Goal: Task Accomplishment & Management: Manage account settings

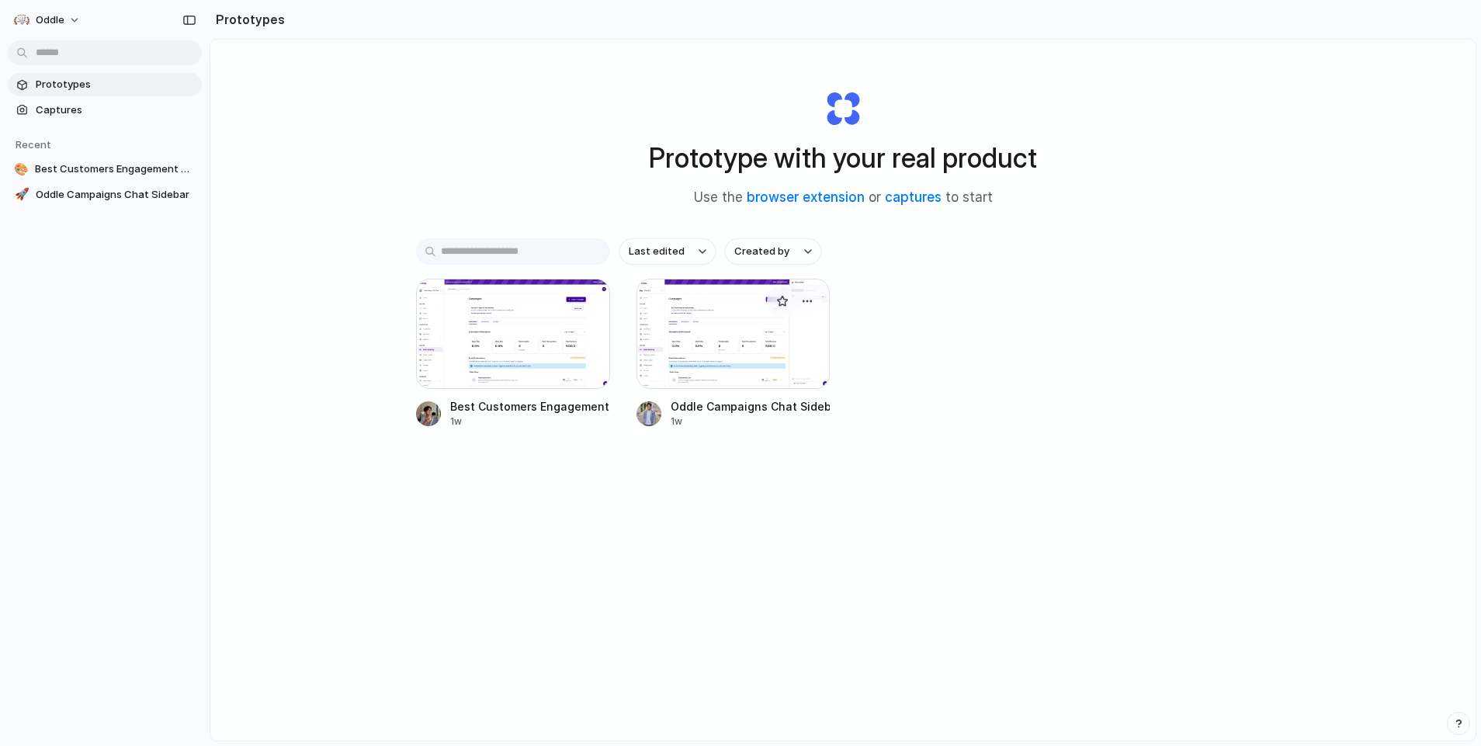
click at [765, 352] on div at bounding box center [733, 334] width 194 height 110
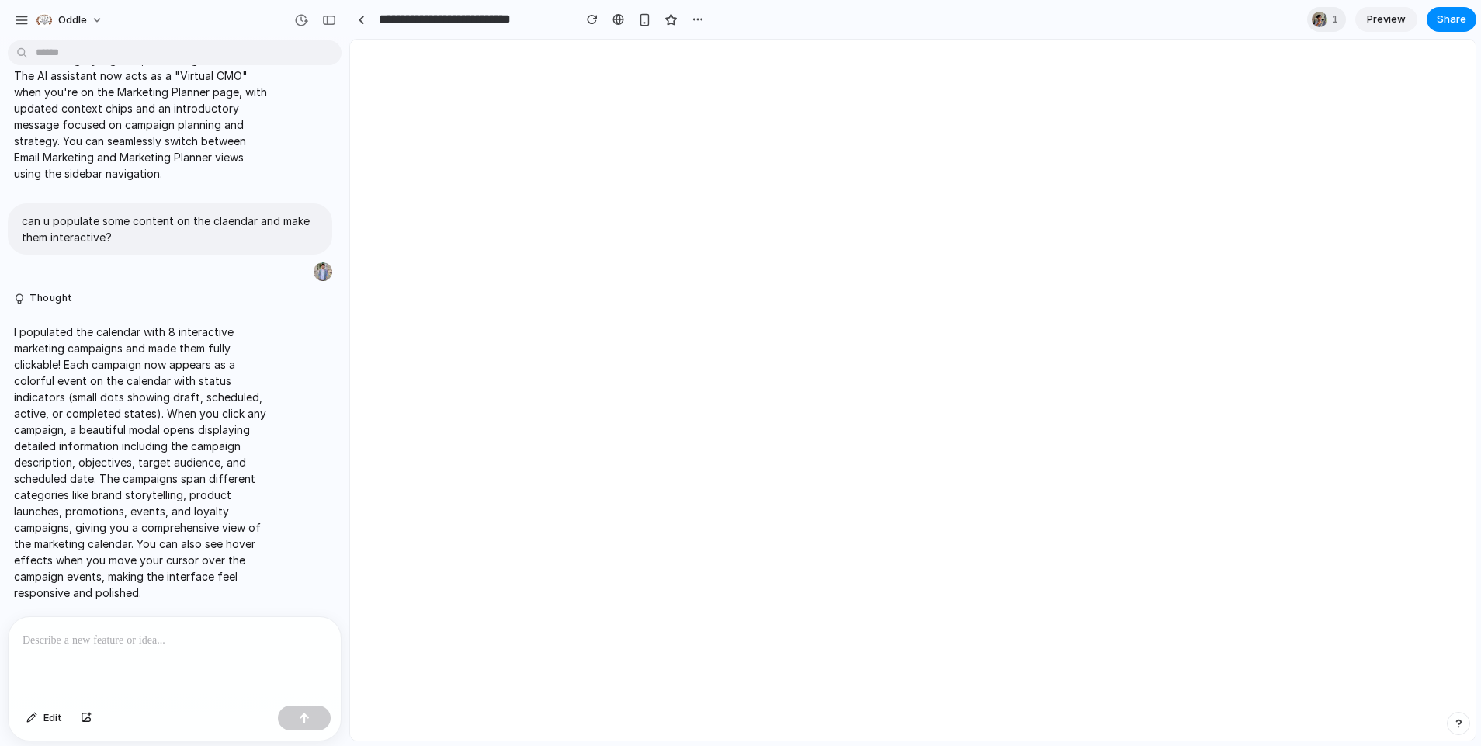
scroll to position [4077, 0]
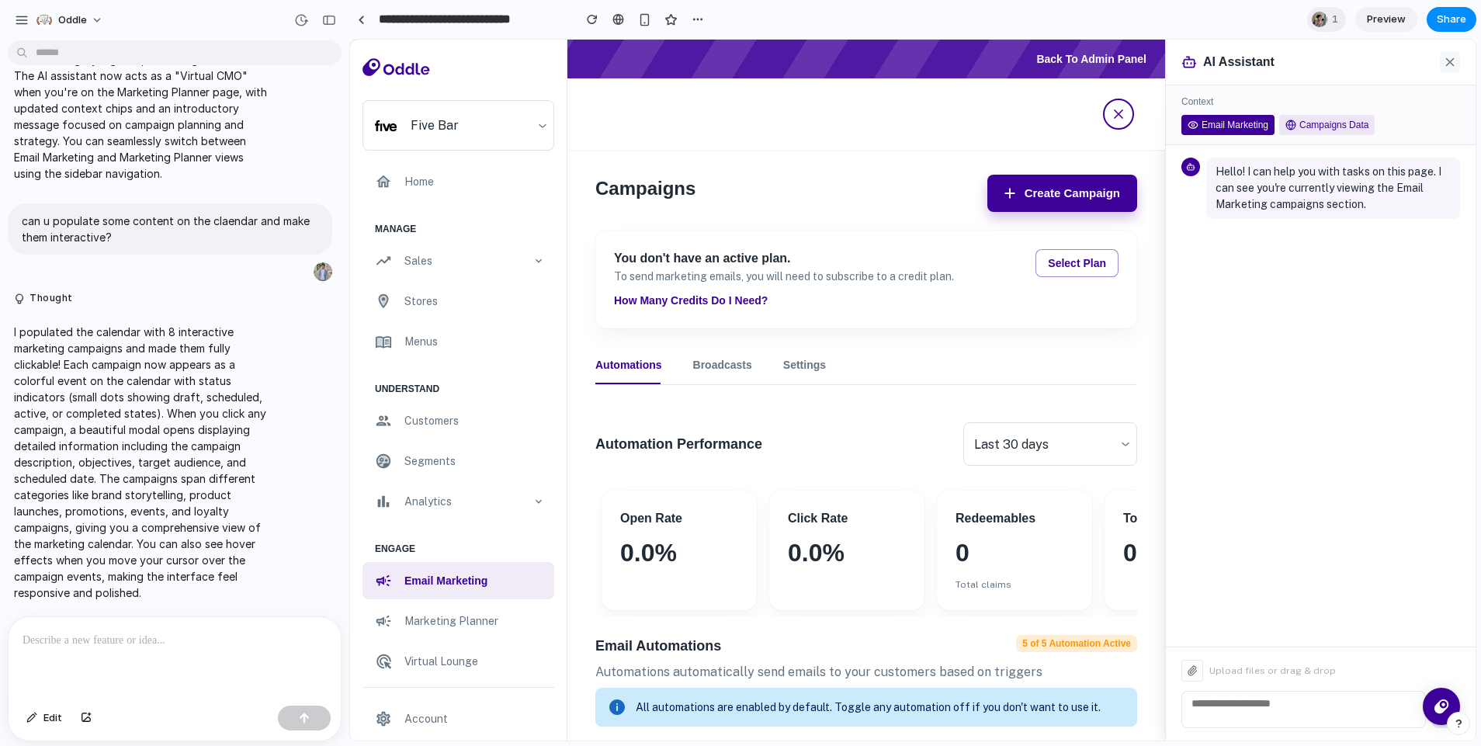
click at [1445, 67] on icon at bounding box center [1450, 62] width 14 height 14
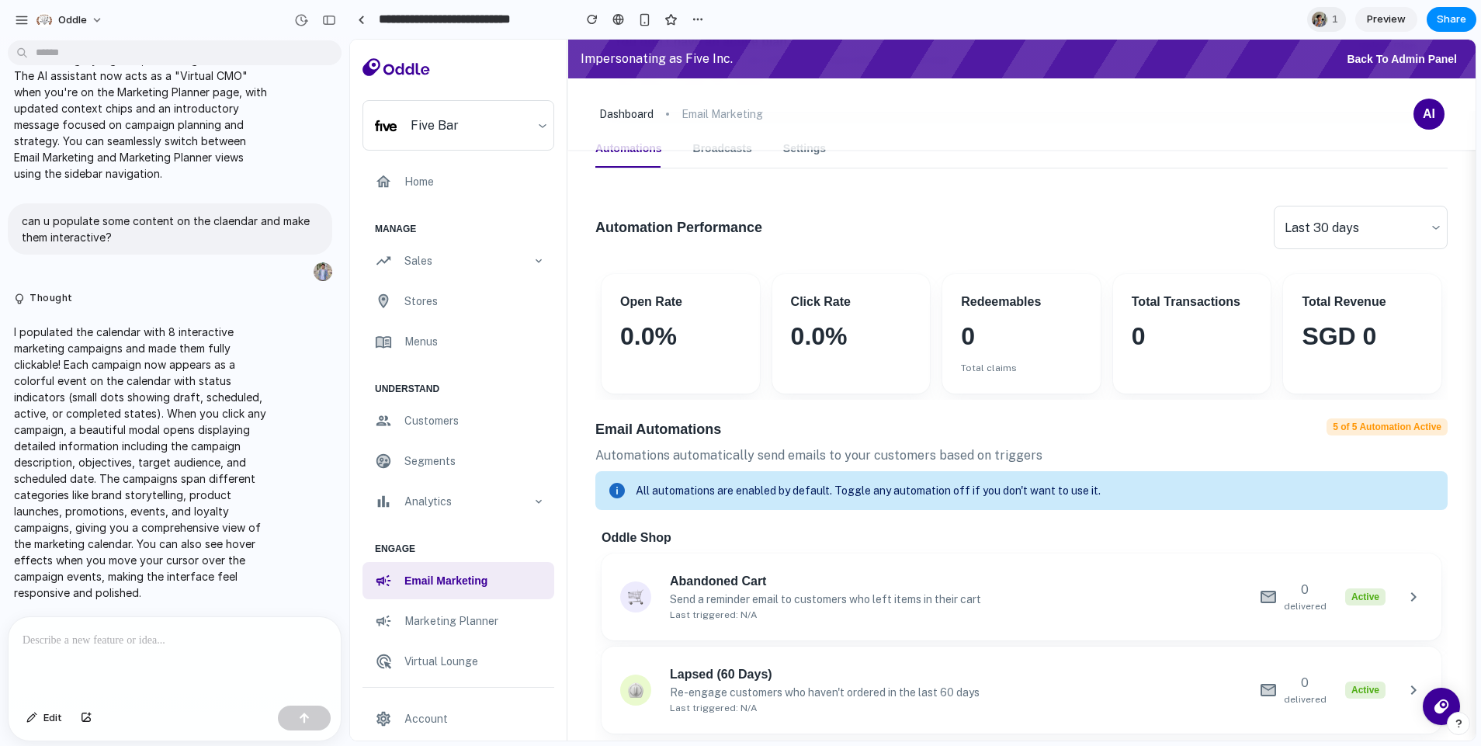
scroll to position [57, 0]
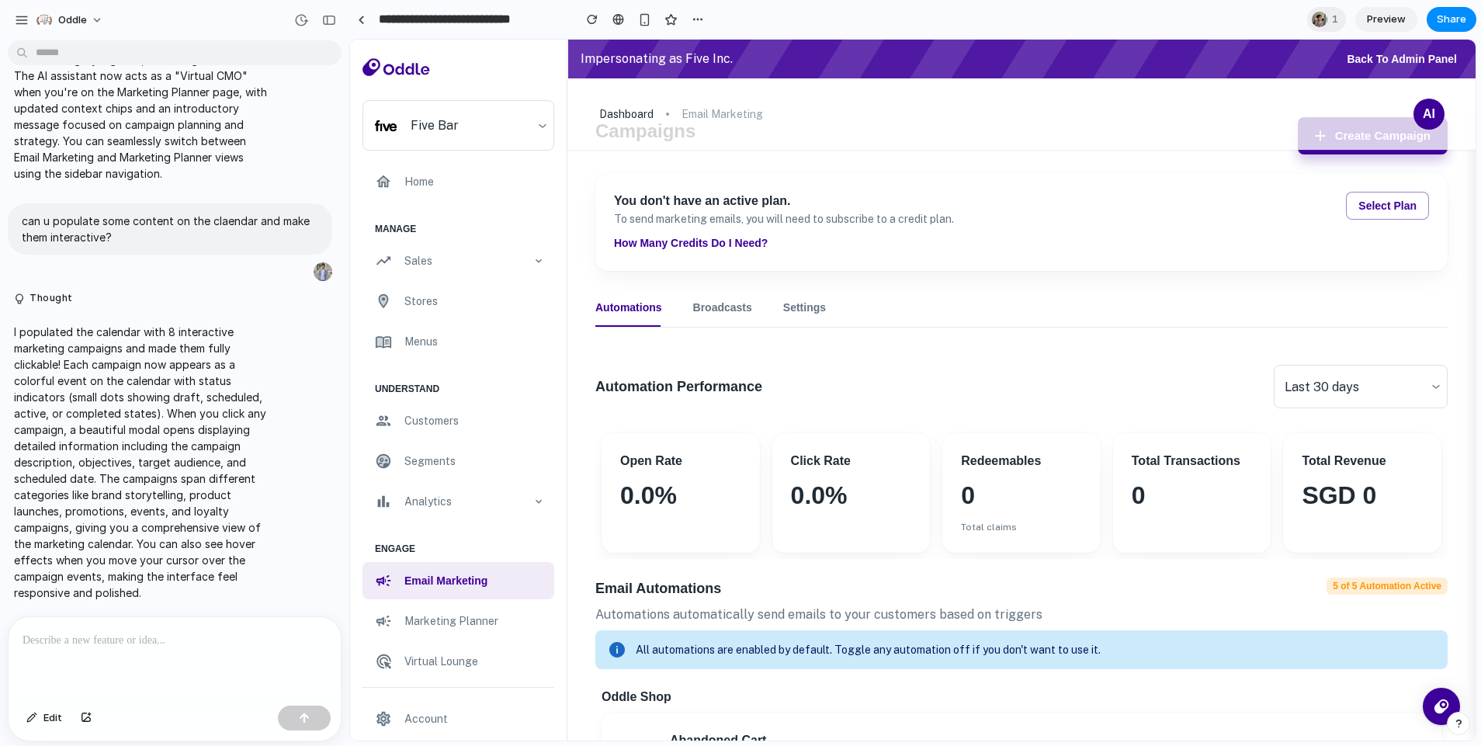
click at [1046, 40] on div "Impersonating as Five Inc. Back to Admin Panel" at bounding box center [1021, 59] width 907 height 39
click at [740, 373] on div at bounding box center [740, 373] width 0 height 0
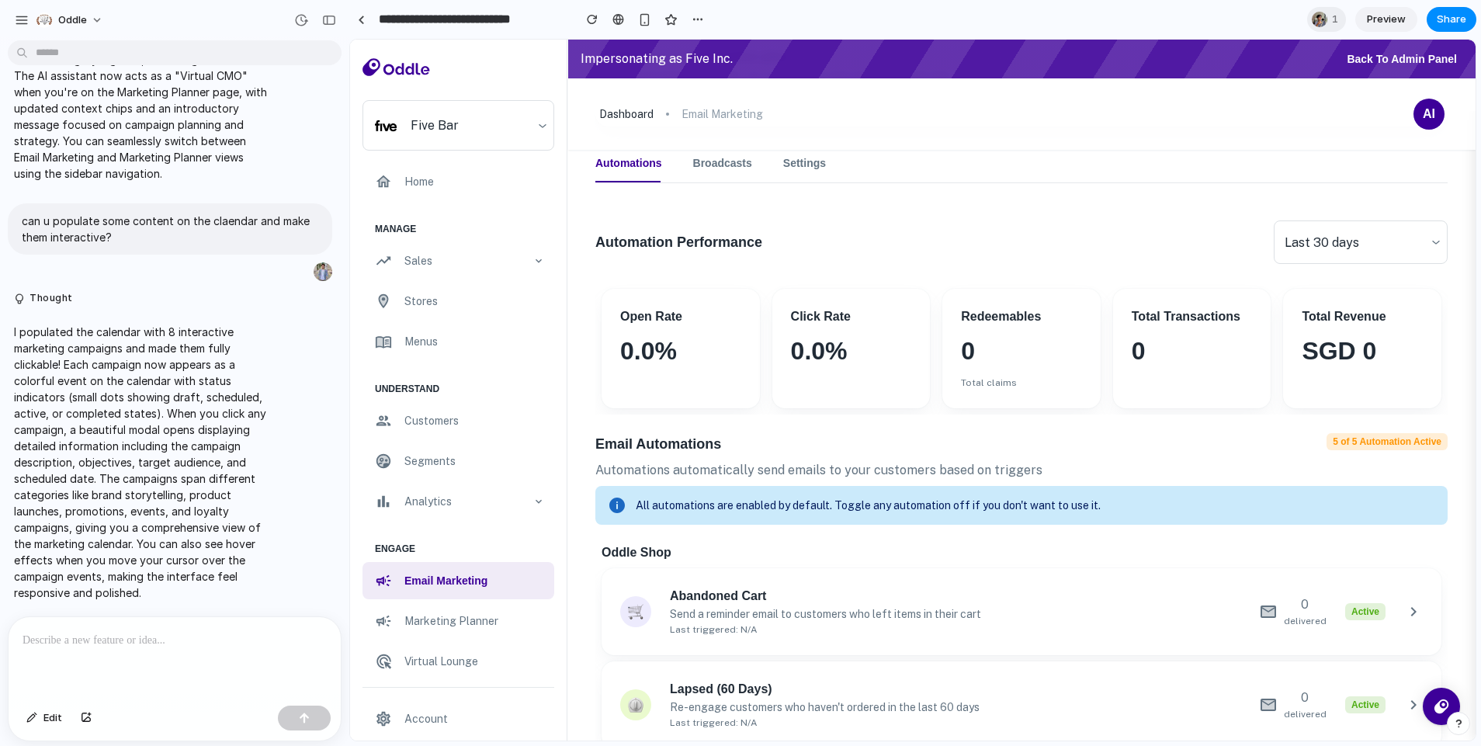
scroll to position [576, 0]
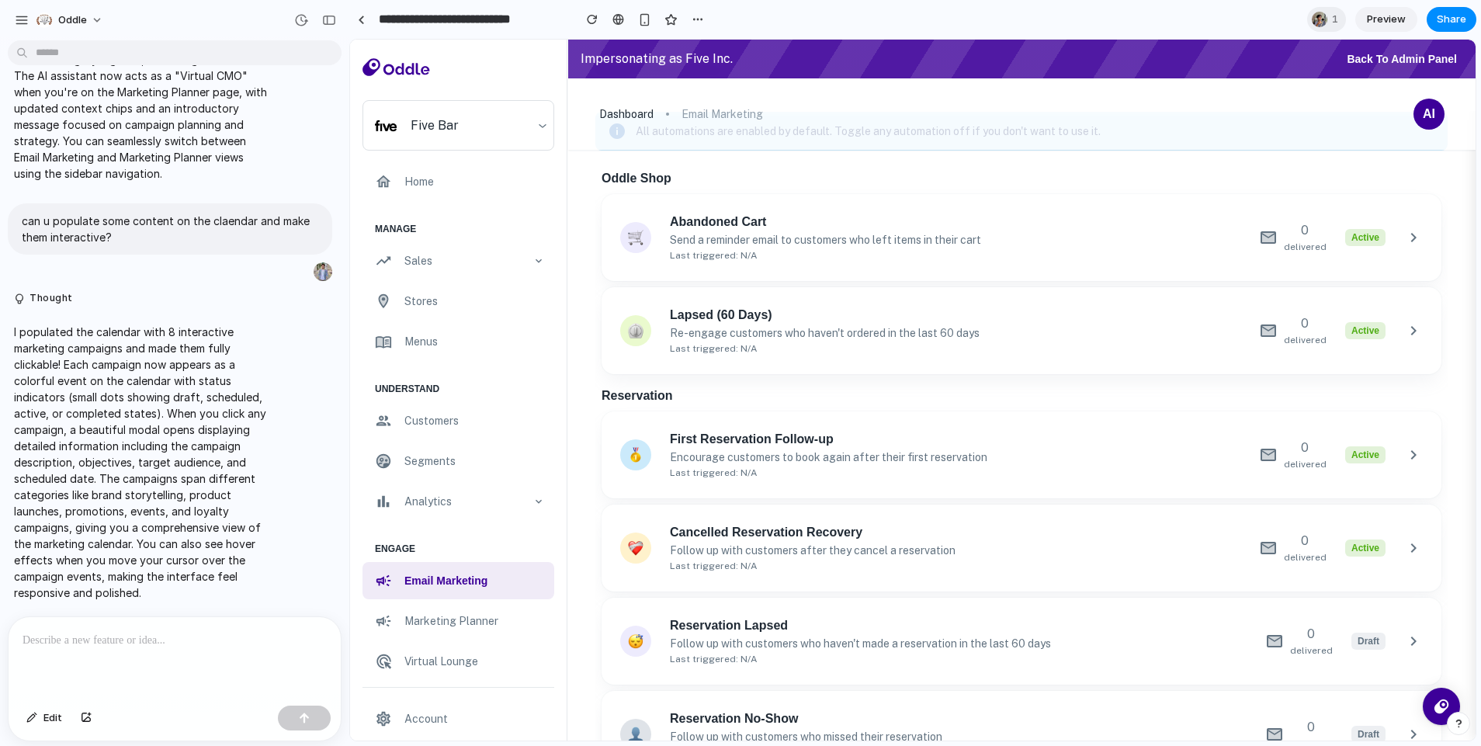
click at [487, 619] on p "marketing planner" at bounding box center [474, 620] width 140 height 17
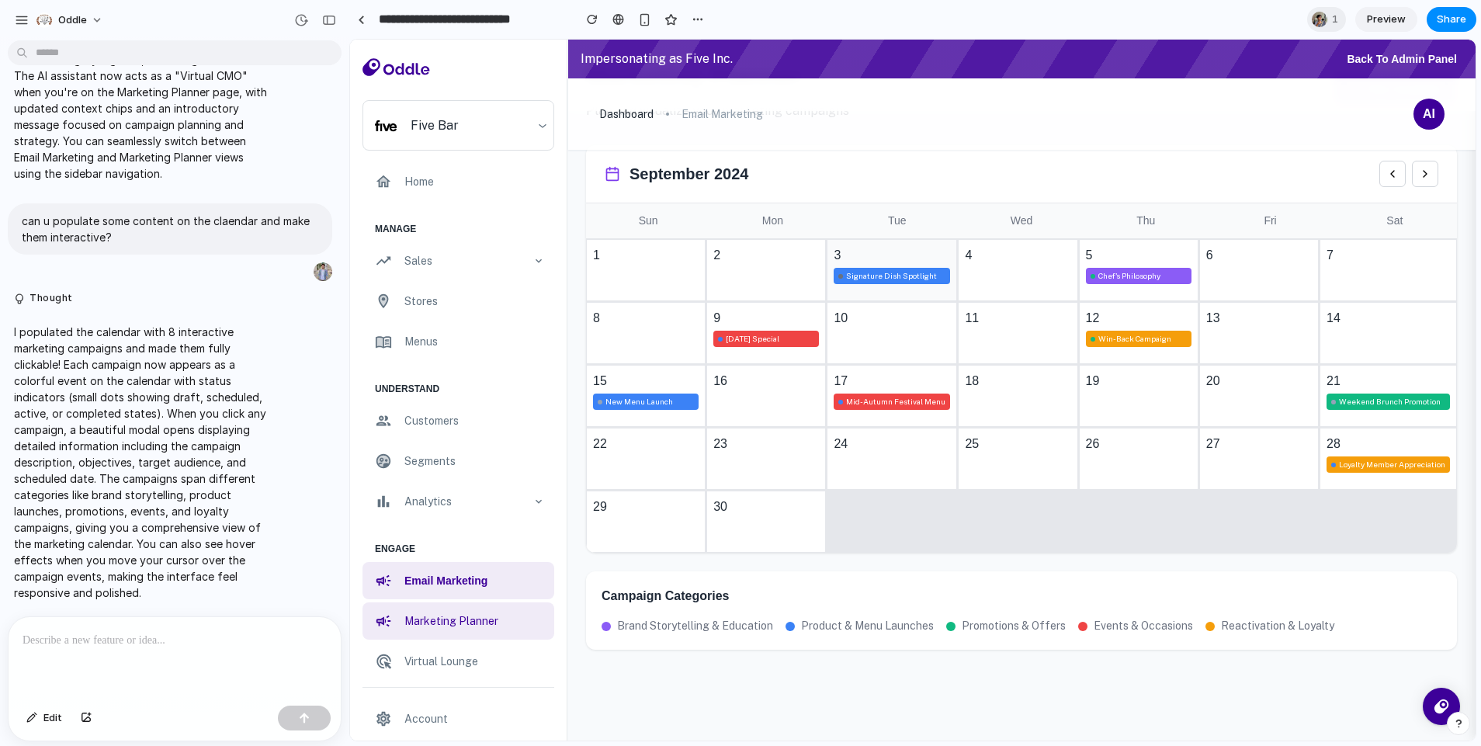
click at [917, 292] on div "3 Signature Dish Spotlight" at bounding box center [891, 270] width 130 height 62
click at [921, 275] on div "Signature Dish Spotlight" at bounding box center [892, 276] width 119 height 16
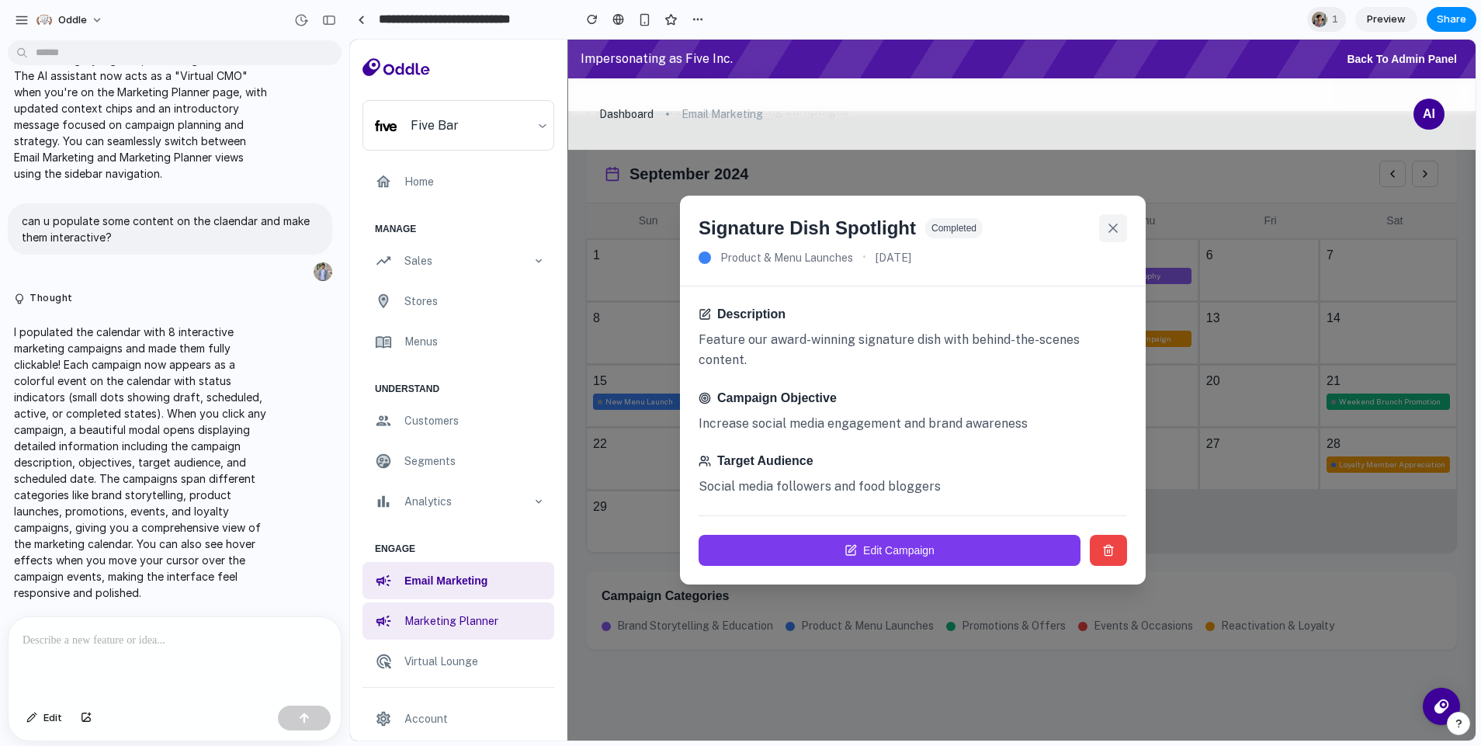
click at [1121, 236] on button at bounding box center [1113, 228] width 28 height 28
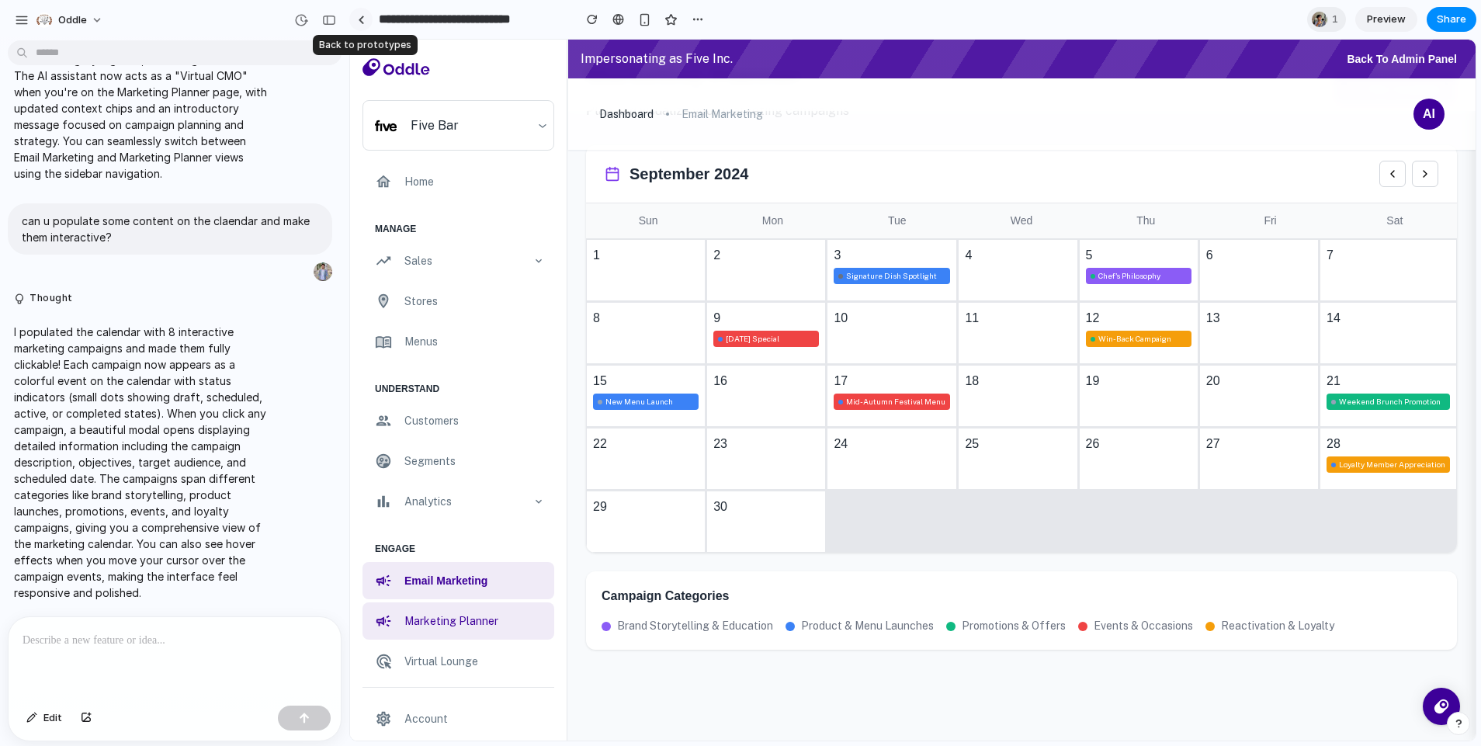
click at [369, 22] on link at bounding box center [360, 19] width 23 height 23
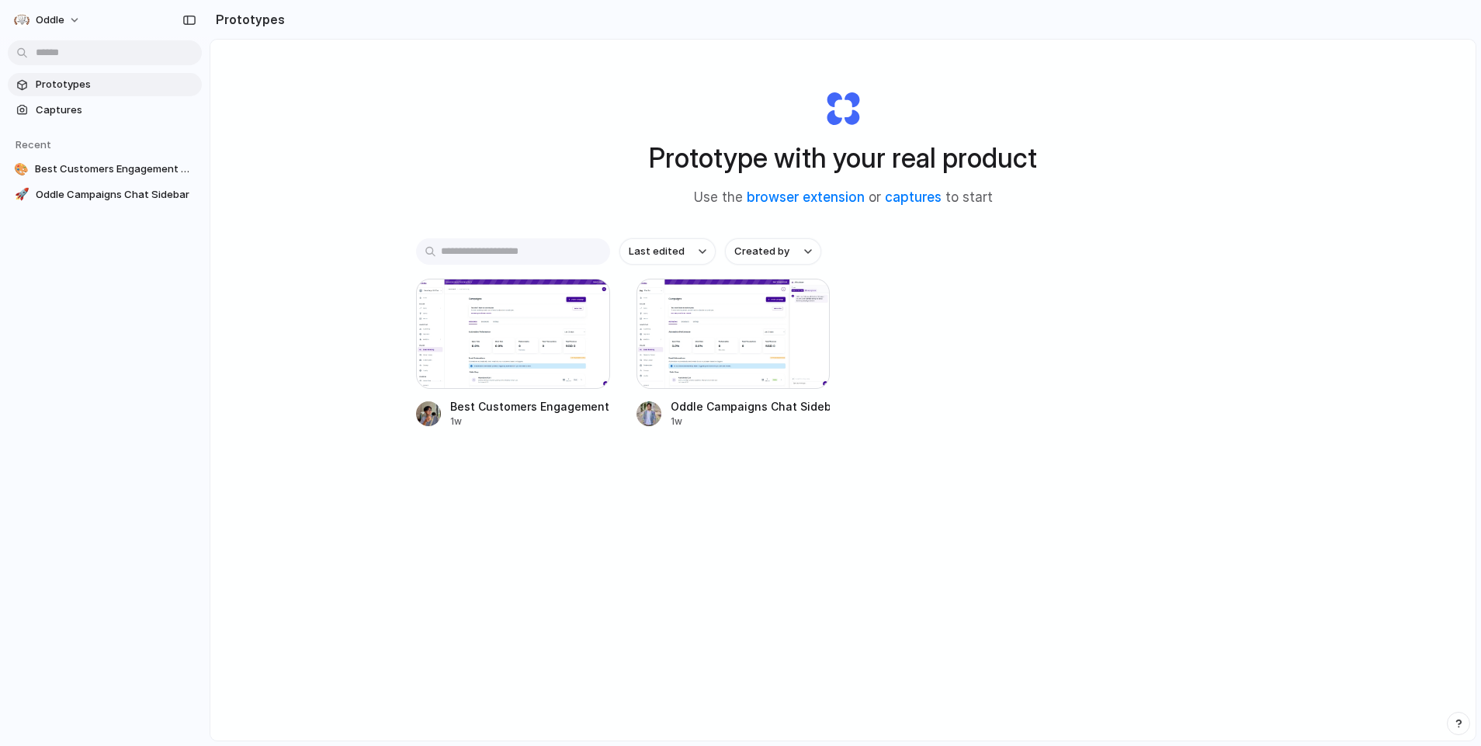
click at [517, 175] on div "Prototype with your real product Use the browser extension or captures to start…" at bounding box center [842, 431] width 1265 height 783
click at [95, 107] on span "Captures" at bounding box center [116, 110] width 160 height 16
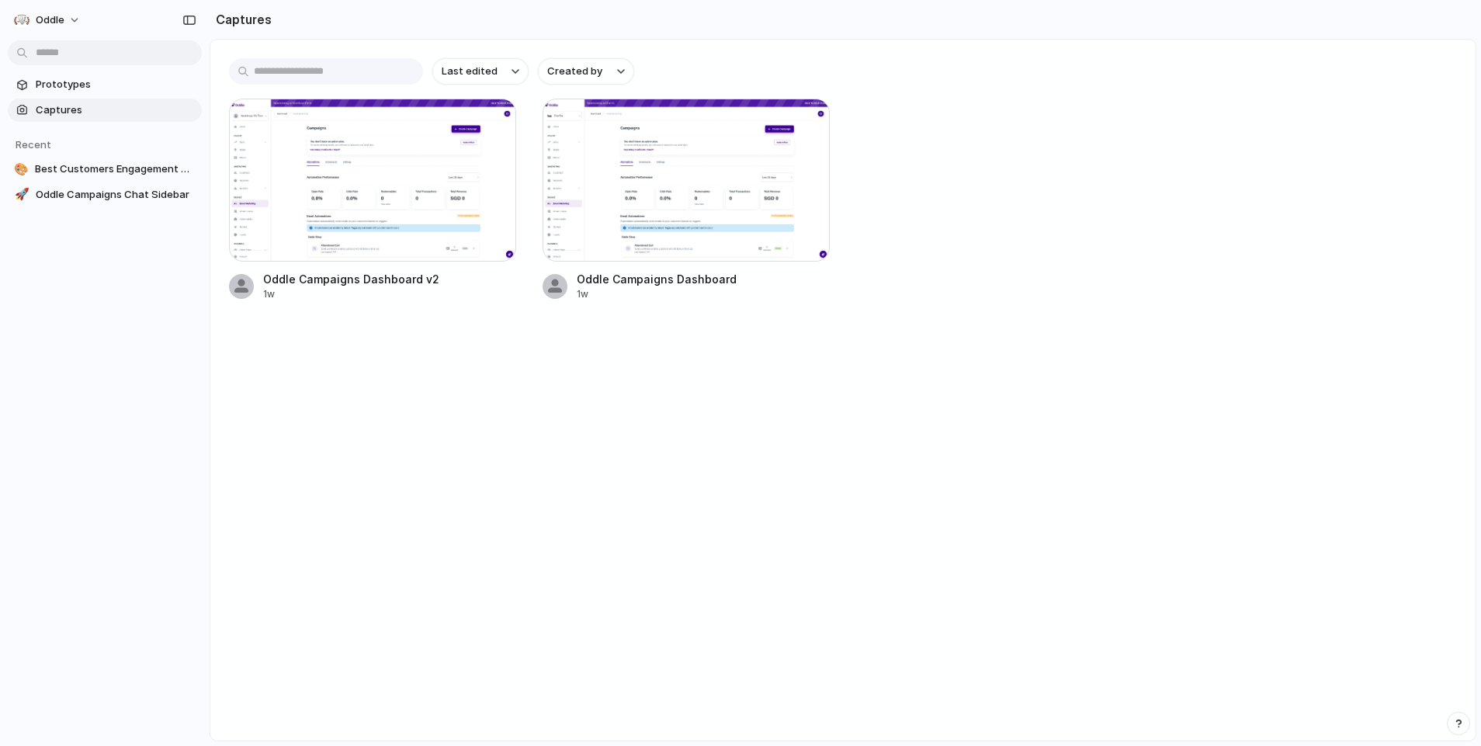
click at [184, 403] on div "Prototypes Captures Recent 🎨 Best Customers Engagement Component 🚀 Oddle Campai…" at bounding box center [105, 205] width 210 height 410
click at [49, 21] on span "Oddle" at bounding box center [50, 20] width 29 height 16
click at [79, 81] on span "Invite members" at bounding box center [73, 80] width 74 height 16
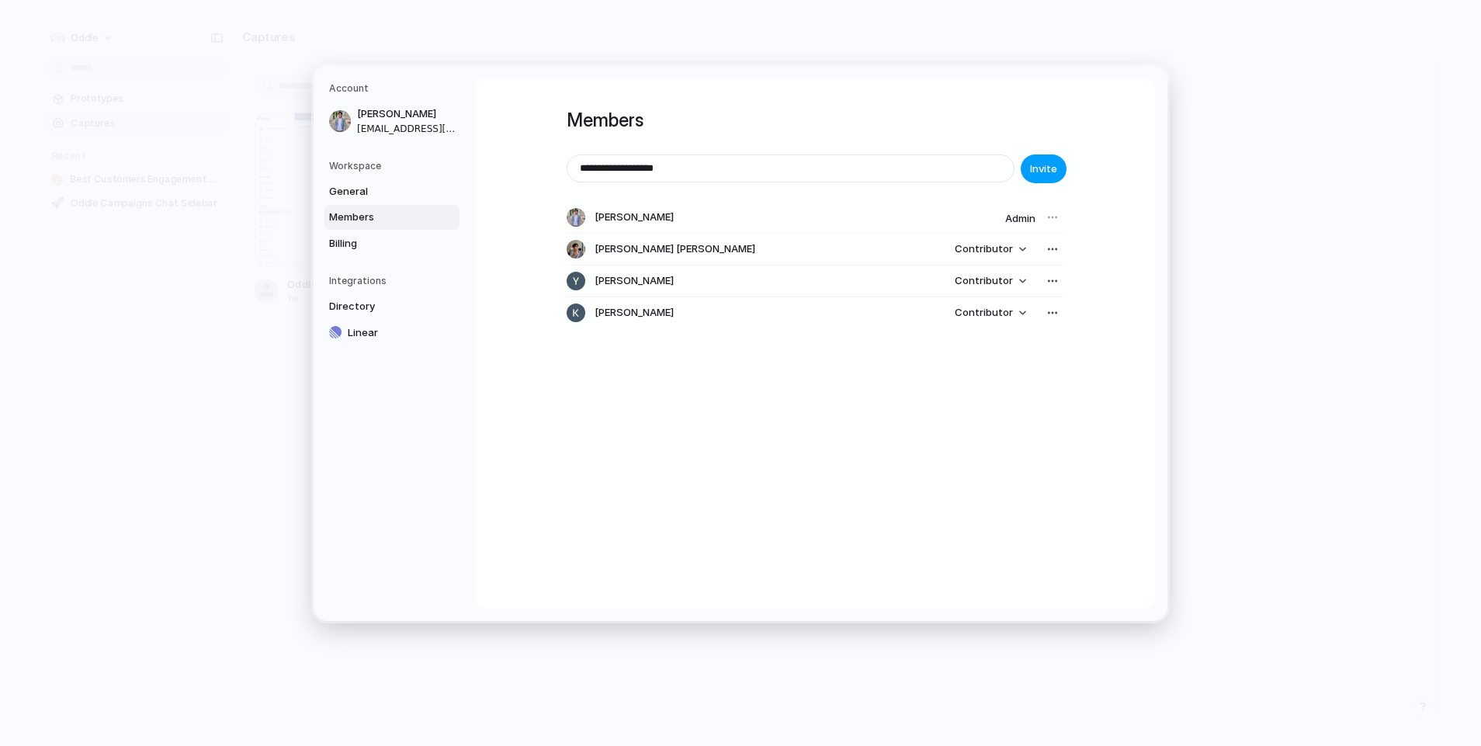
type input "**********"
click at [1036, 167] on span "Invite" at bounding box center [1043, 169] width 27 height 16
